Goal: Navigation & Orientation: Understand site structure

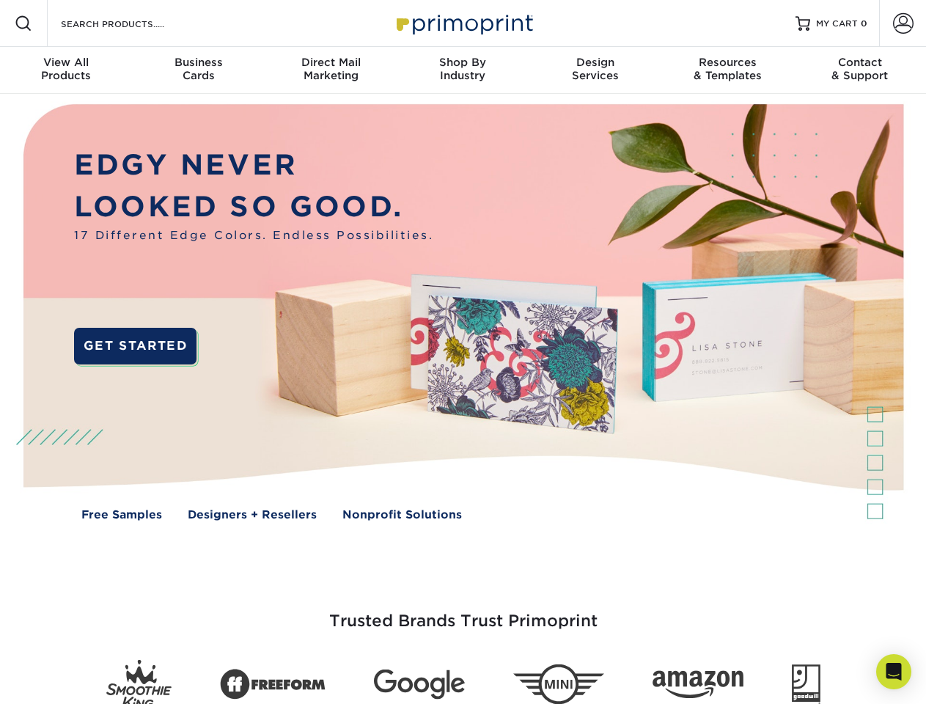
click at [463, 352] on img at bounding box center [462, 323] width 917 height 458
click at [23, 23] on span at bounding box center [24, 24] width 18 height 18
click at [903, 23] on span at bounding box center [903, 23] width 21 height 21
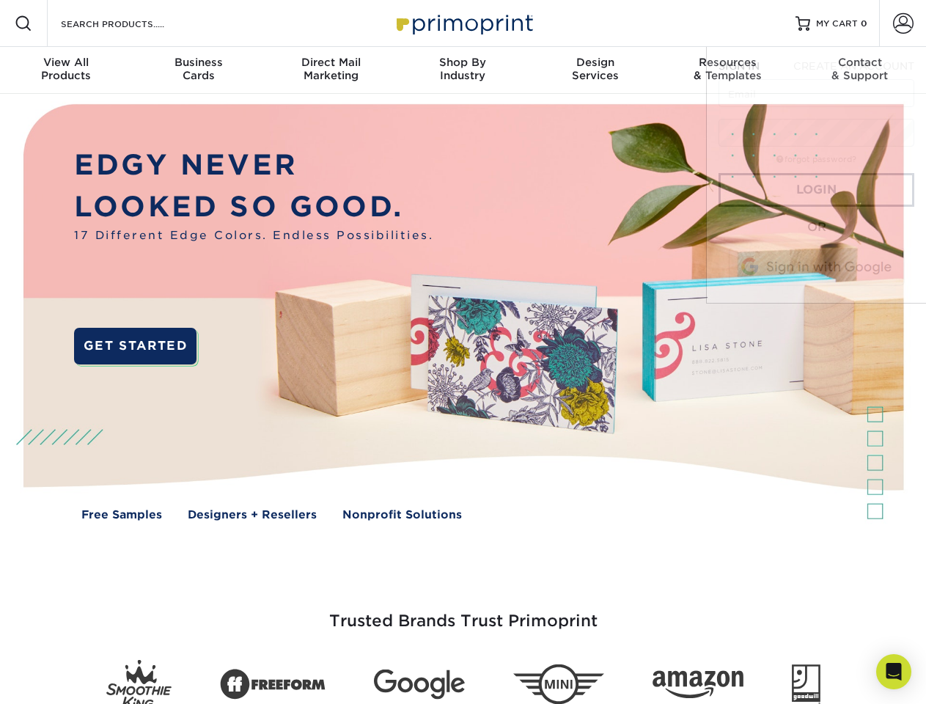
click at [66, 70] on div "View All Products" at bounding box center [66, 69] width 132 height 26
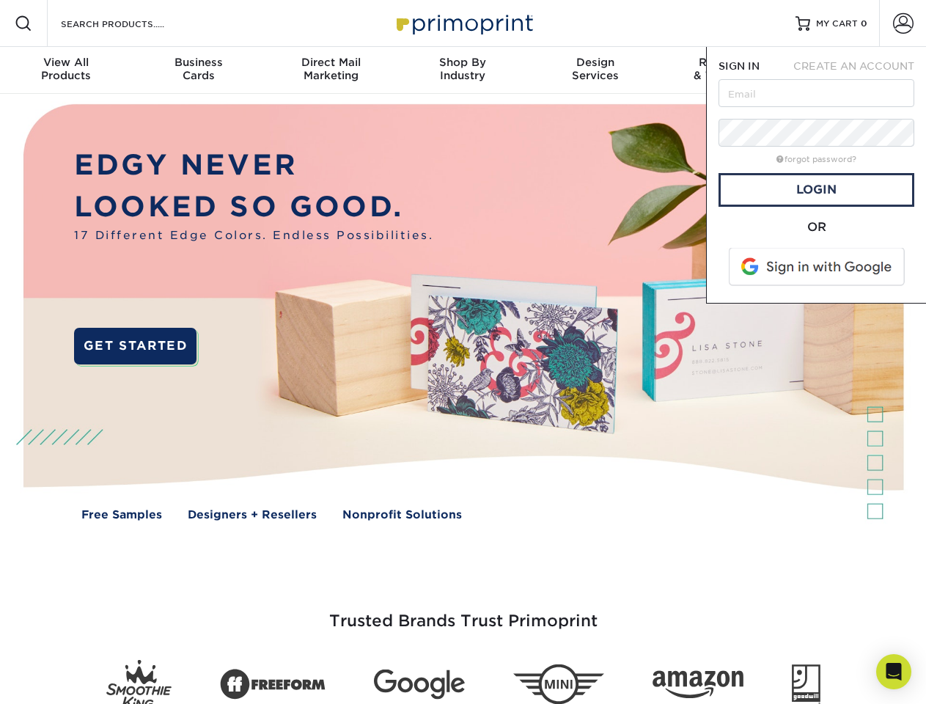
click at [198, 70] on div "Business Cards" at bounding box center [198, 69] width 132 height 26
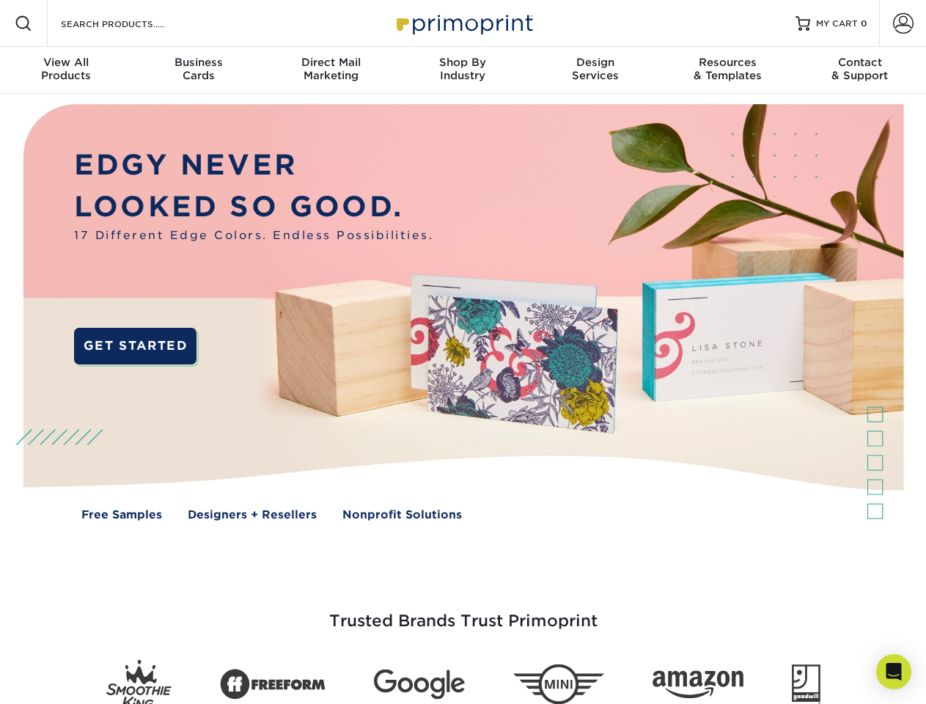
click at [331, 70] on div "Direct Mail Marketing" at bounding box center [331, 69] width 132 height 26
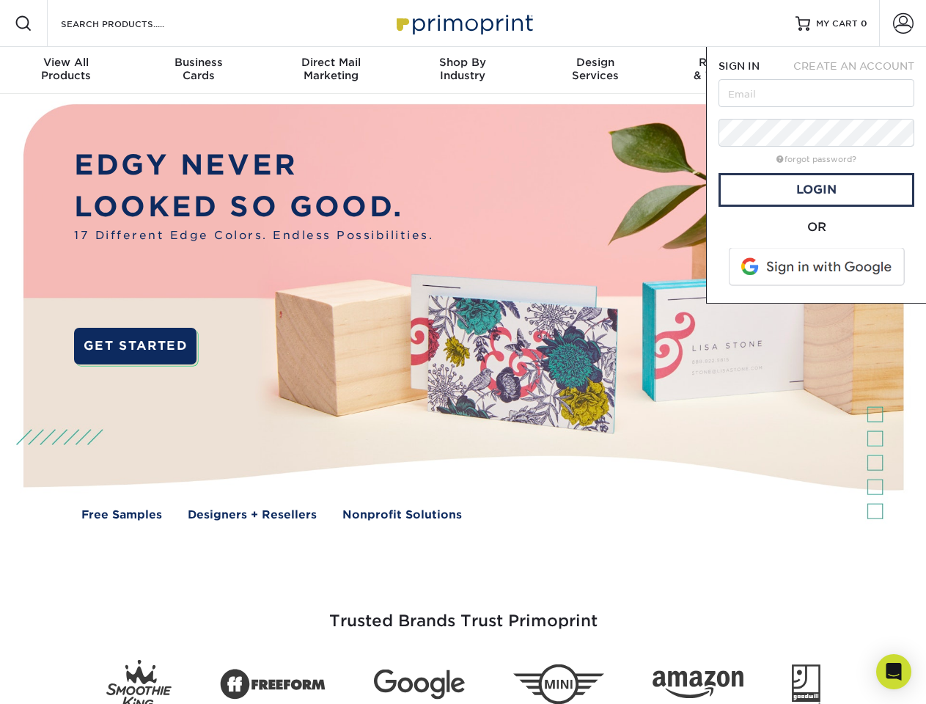
click at [463, 70] on div "Shop By Industry" at bounding box center [463, 69] width 132 height 26
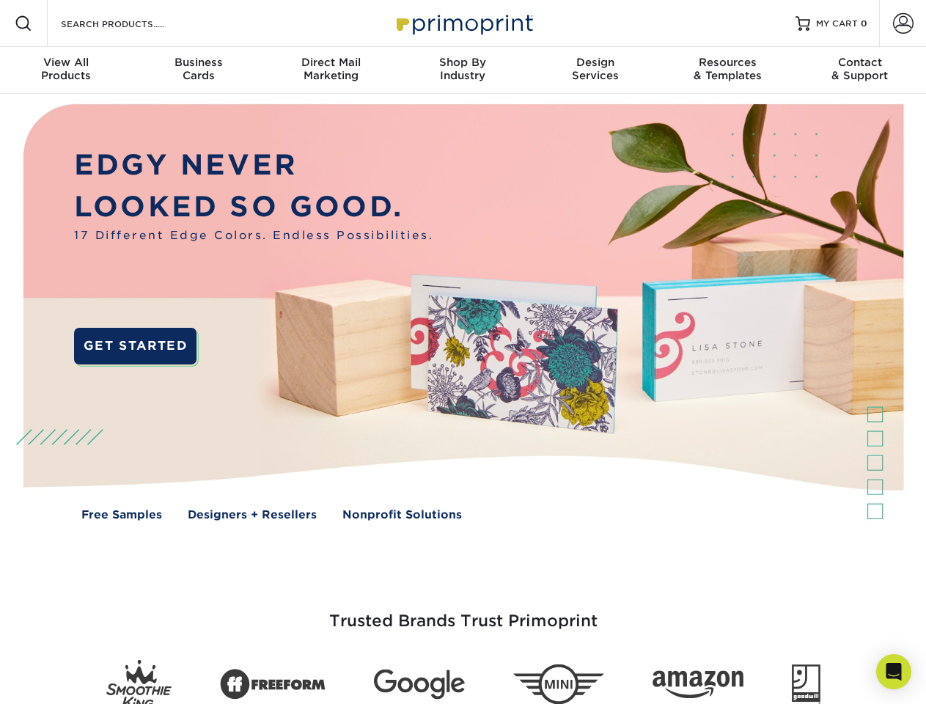
click at [596, 70] on div "Design Services" at bounding box center [596, 69] width 132 height 26
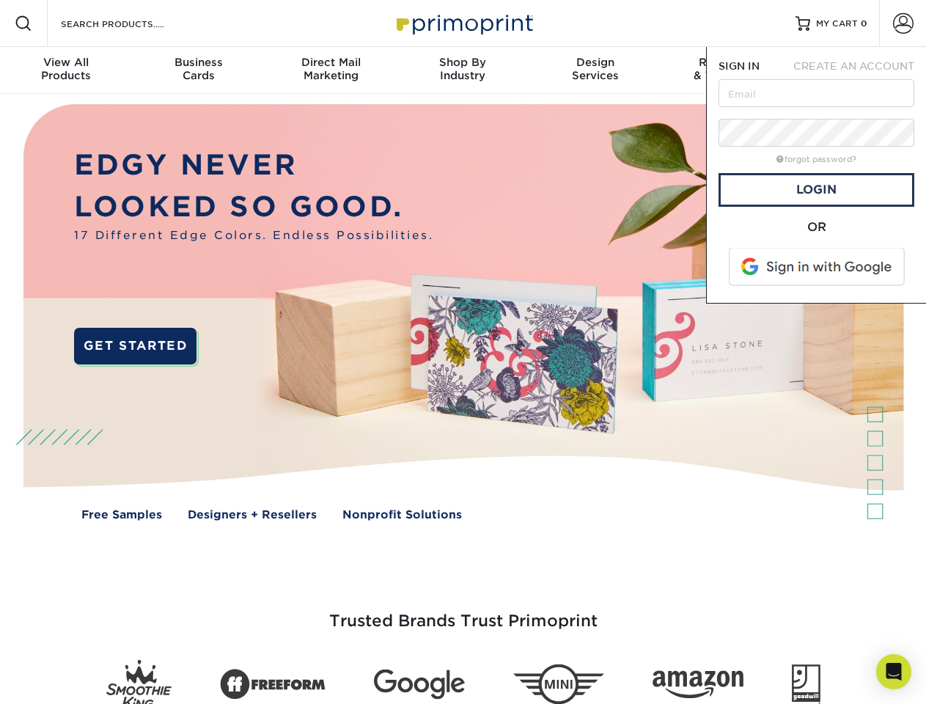
click at [728, 70] on span "SIGN IN" at bounding box center [739, 66] width 41 height 12
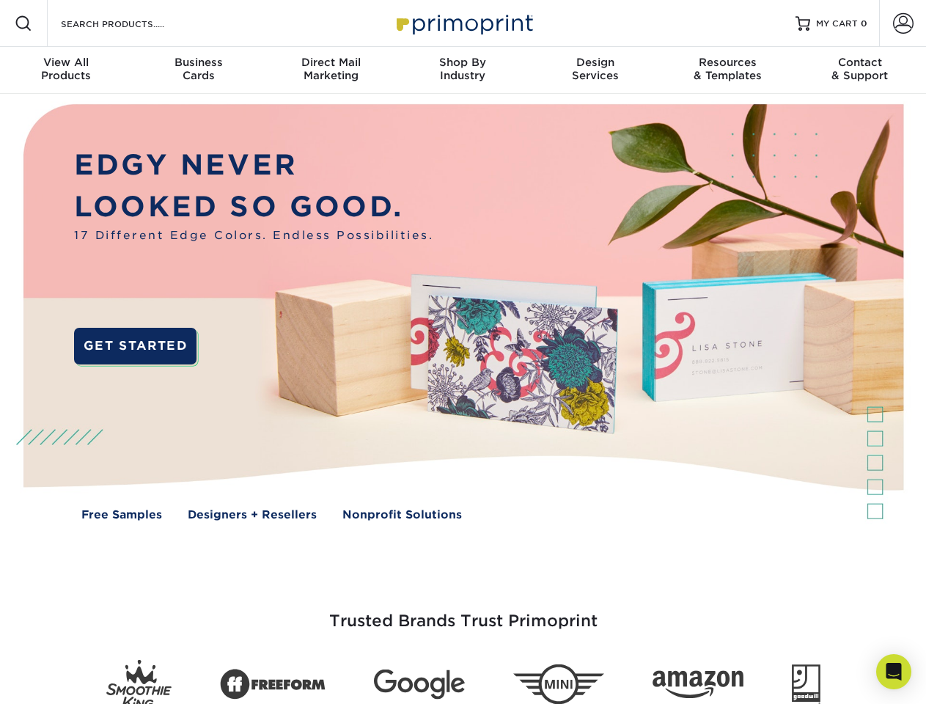
click at [860, 70] on div "Contact & Support" at bounding box center [860, 69] width 132 height 26
